Goal: Entertainment & Leisure: Consume media (video, audio)

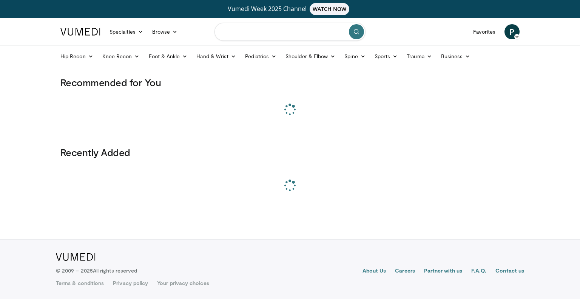
click at [248, 31] on input "Search topics, interventions" at bounding box center [290, 32] width 151 height 18
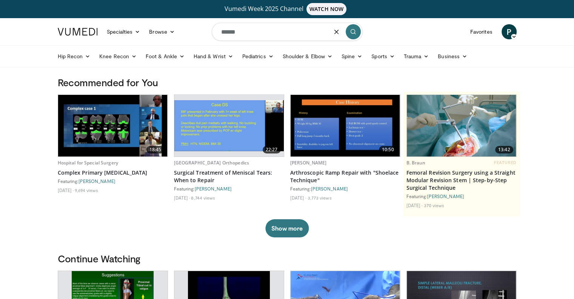
type input "******"
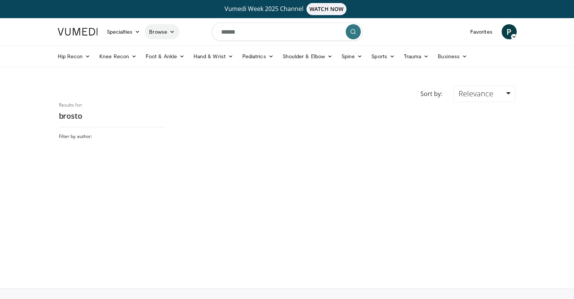
drag, startPoint x: 198, startPoint y: 36, endPoint x: 150, endPoint y: 34, distance: 48.0
click at [150, 34] on nav "Specialties Adult & Family Medicine Allergy, Asthma, Immunology Anesthesiology …" at bounding box center [287, 31] width 468 height 27
type input "*"
type input "**********"
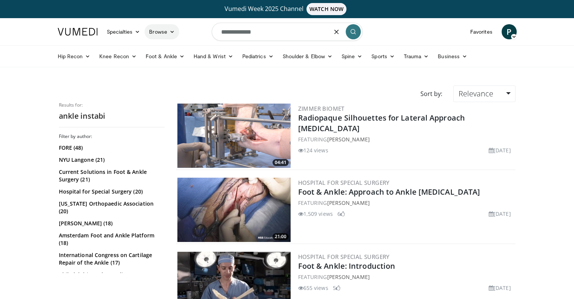
drag, startPoint x: 269, startPoint y: 31, endPoint x: 172, endPoint y: 29, distance: 96.7
click at [172, 29] on nav "Specialties Adult & Family Medicine Allergy, Asthma, Immunology Anesthesiology …" at bounding box center [287, 31] width 468 height 27
paste input "**"
type input "**********"
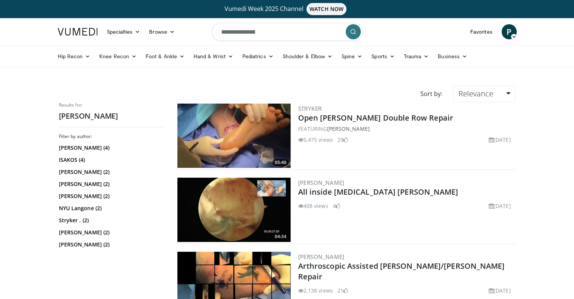
click at [252, 124] on img at bounding box center [234, 135] width 113 height 64
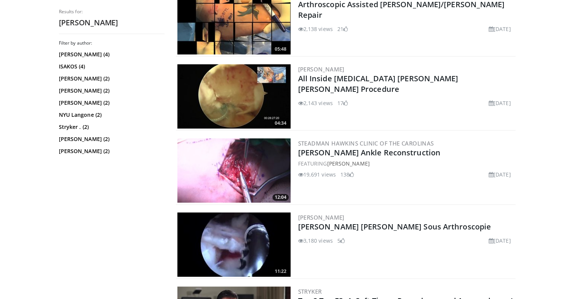
scroll to position [264, 0]
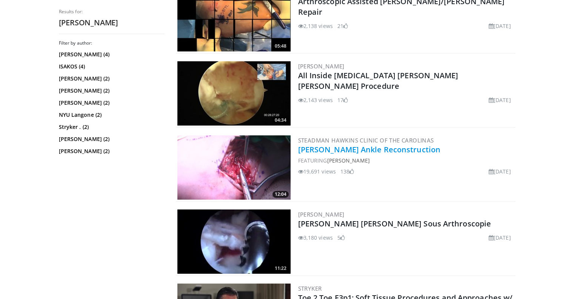
click at [412, 151] on link "[PERSON_NAME] Ankle Reconstruction" at bounding box center [369, 149] width 142 height 10
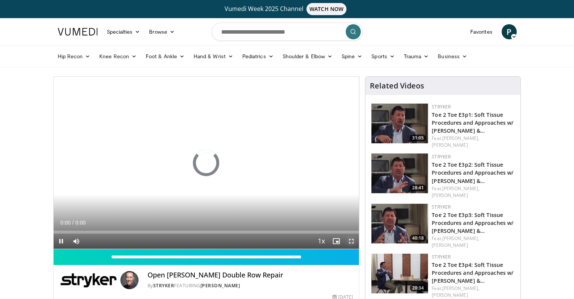
click at [354, 242] on span "Video Player" at bounding box center [351, 240] width 15 height 15
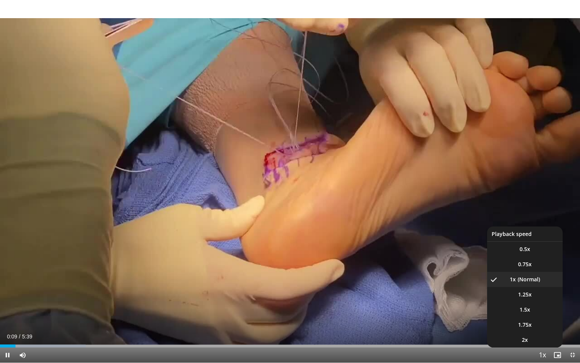
click at [542, 298] on span "Video Player" at bounding box center [542, 354] width 11 height 15
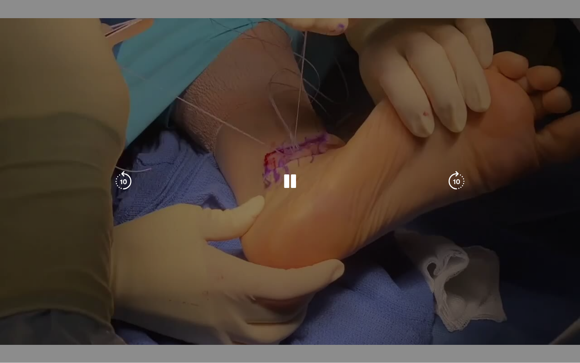
click at [542, 298] on div "10 seconds Tap to unmute" at bounding box center [290, 181] width 580 height 362
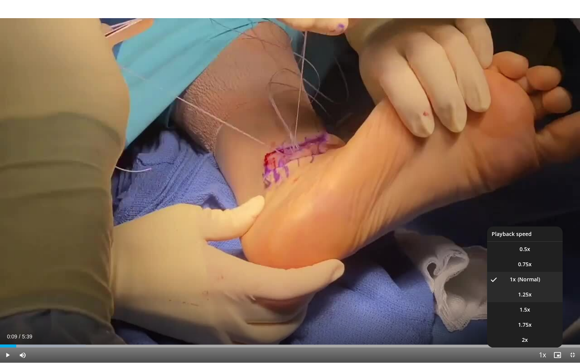
click at [531, 290] on span "1.25x" at bounding box center [525, 294] width 14 height 8
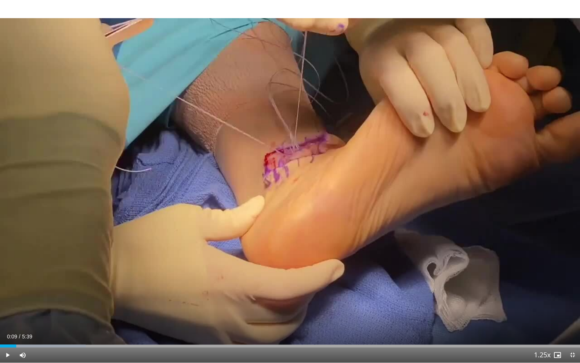
click at [387, 298] on div "Current Time 0:09 / Duration 5:39 Play Skip Backward Skip Forward Mute Loaded :…" at bounding box center [290, 354] width 580 height 15
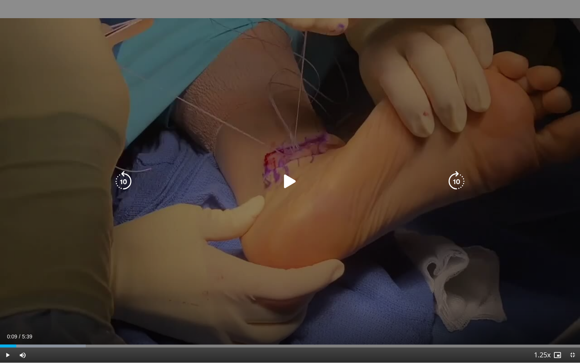
click at [256, 153] on div "10 seconds Tap to unmute" at bounding box center [290, 181] width 580 height 362
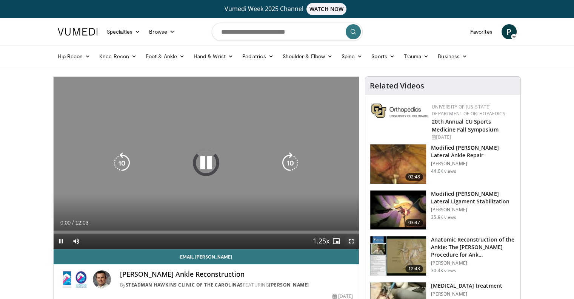
click at [352, 240] on span "Video Player" at bounding box center [351, 240] width 15 height 15
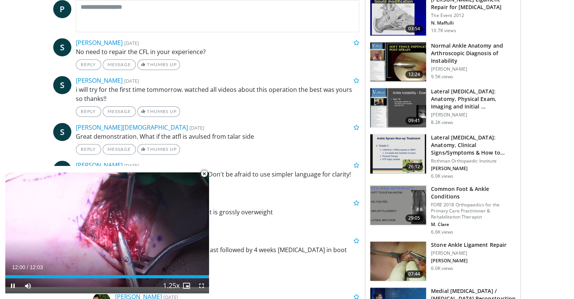
click at [206, 174] on span "Video Player" at bounding box center [204, 173] width 15 height 15
